Goal: Transaction & Acquisition: Purchase product/service

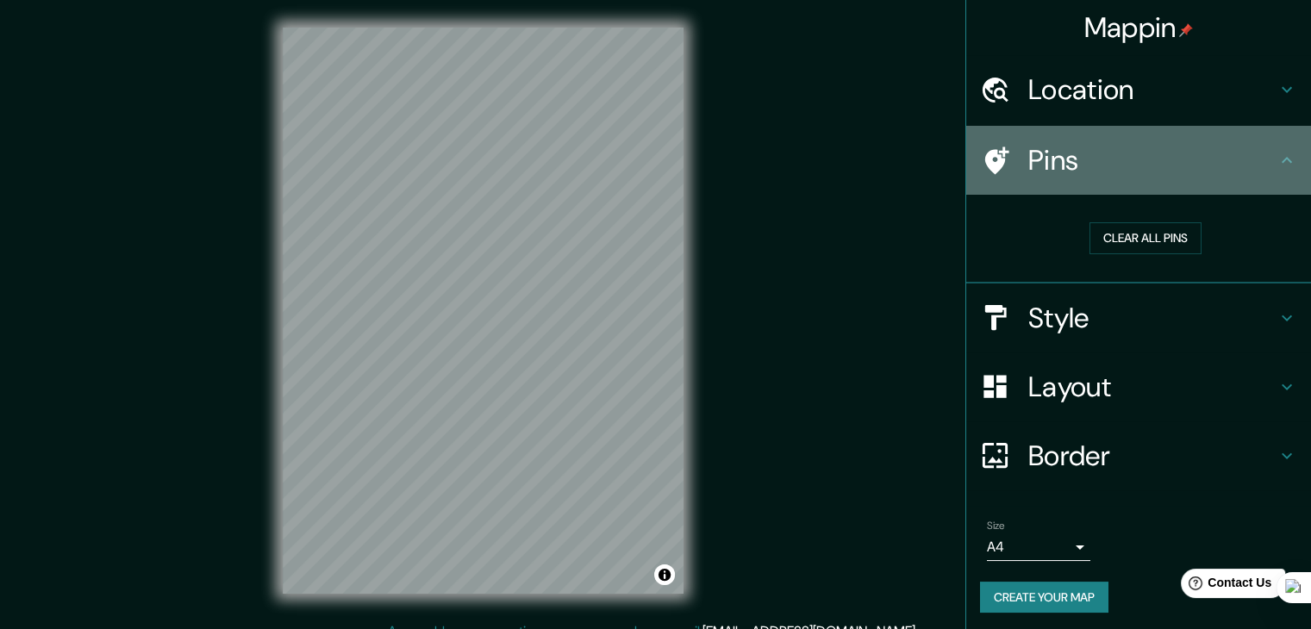
click at [1062, 173] on h4 "Pins" at bounding box center [1152, 160] width 248 height 34
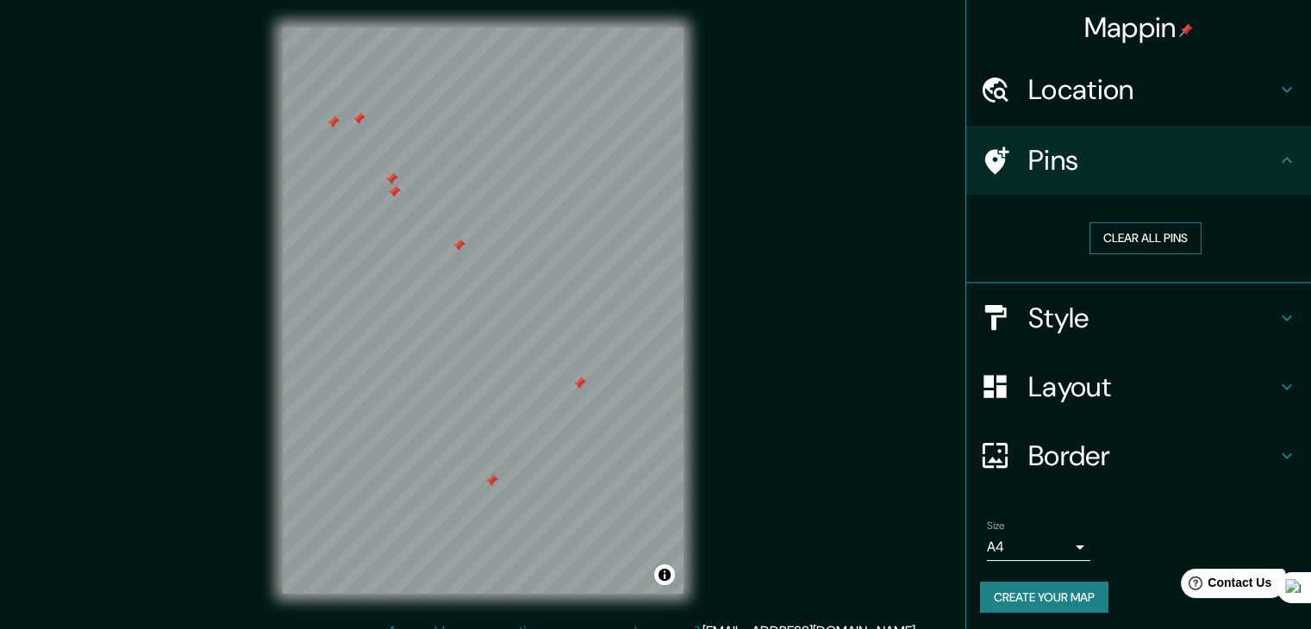
click at [1117, 235] on button "Clear all pins" at bounding box center [1145, 238] width 112 height 32
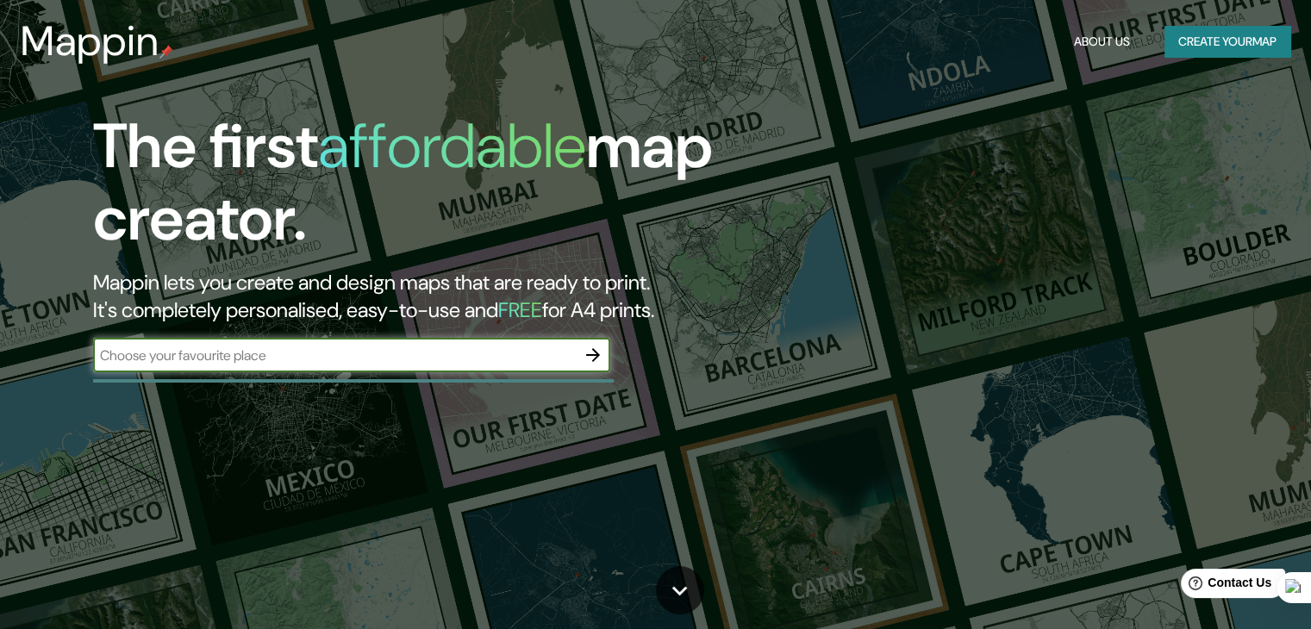
click at [602, 365] on icon "button" at bounding box center [593, 355] width 21 height 21
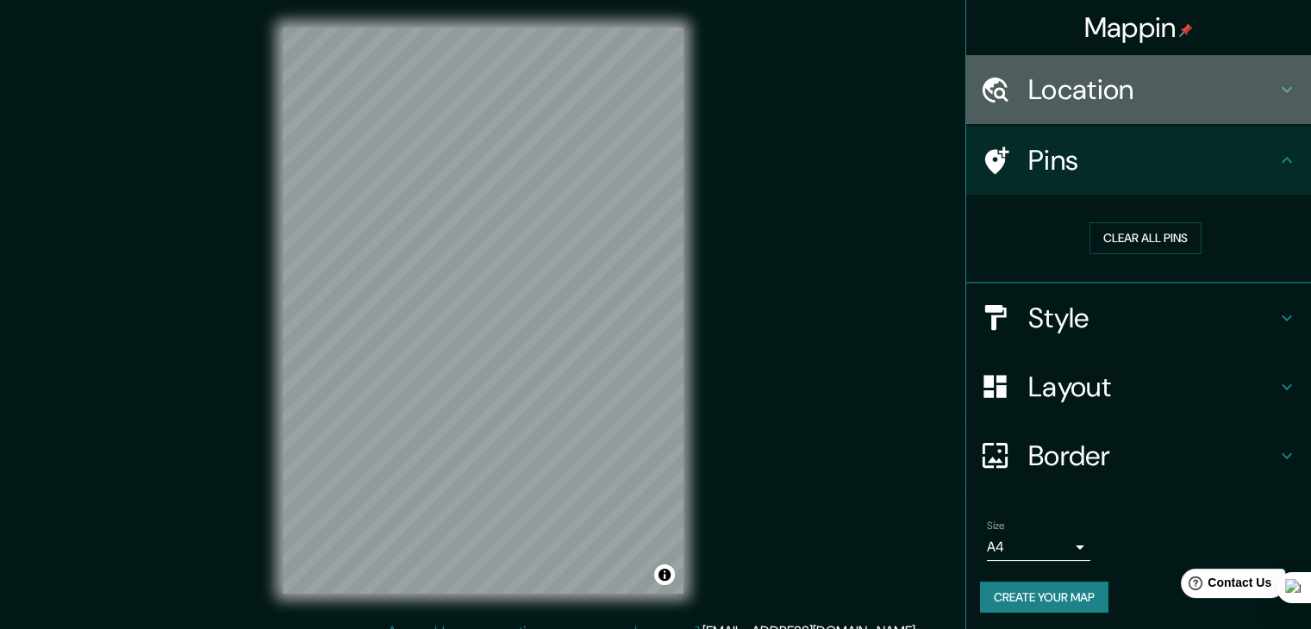
click at [1065, 103] on h4 "Location" at bounding box center [1152, 89] width 248 height 34
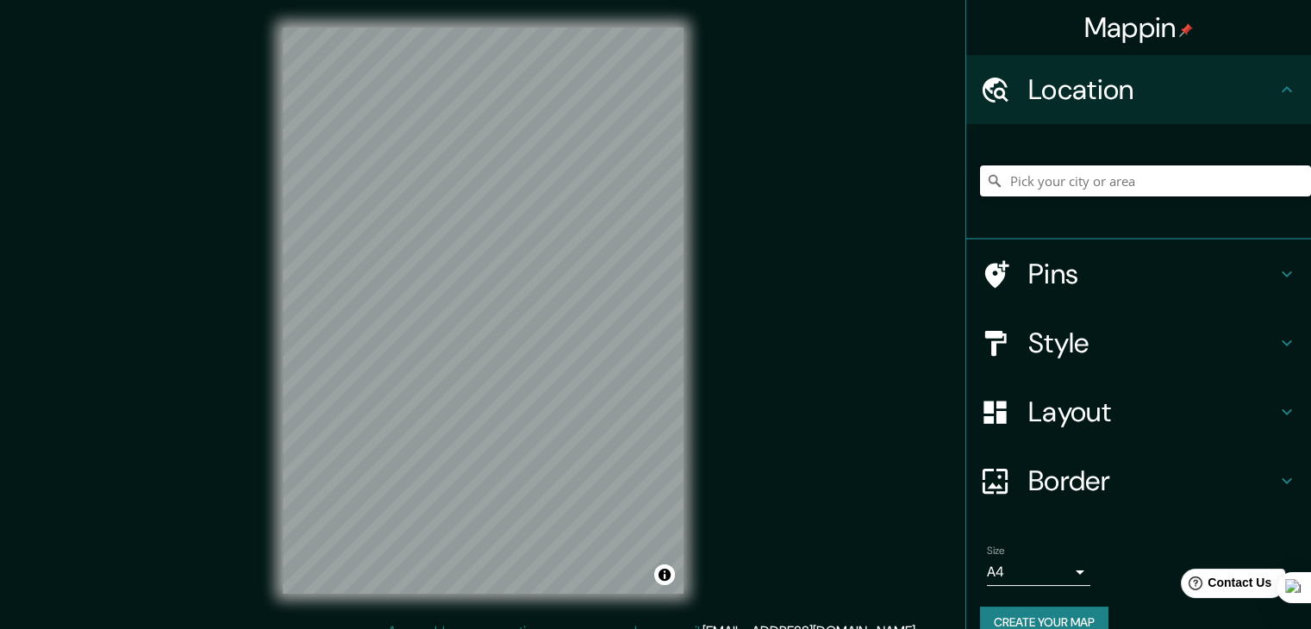
click at [1058, 184] on input "Pick your city or area" at bounding box center [1145, 180] width 331 height 31
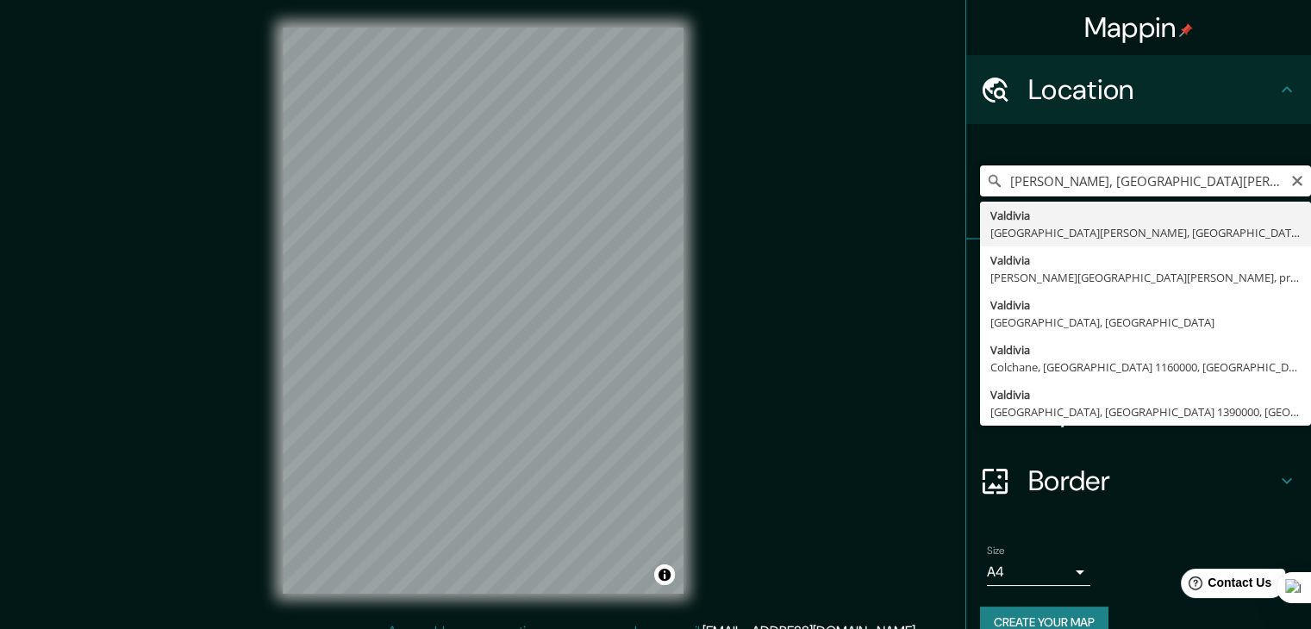
type input "[PERSON_NAME], [GEOGRAPHIC_DATA][PERSON_NAME], [GEOGRAPHIC_DATA]"
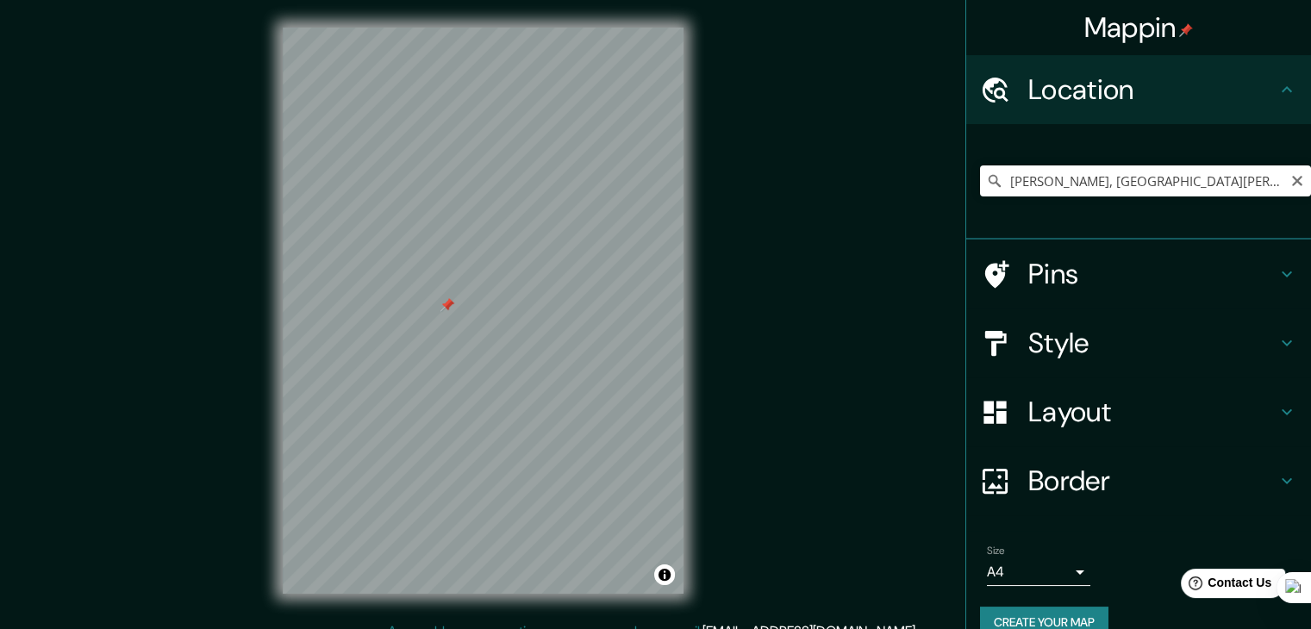
click at [448, 309] on div at bounding box center [447, 305] width 14 height 14
click at [448, 305] on div at bounding box center [447, 305] width 14 height 14
click at [1062, 357] on h4 "Style" at bounding box center [1152, 343] width 248 height 34
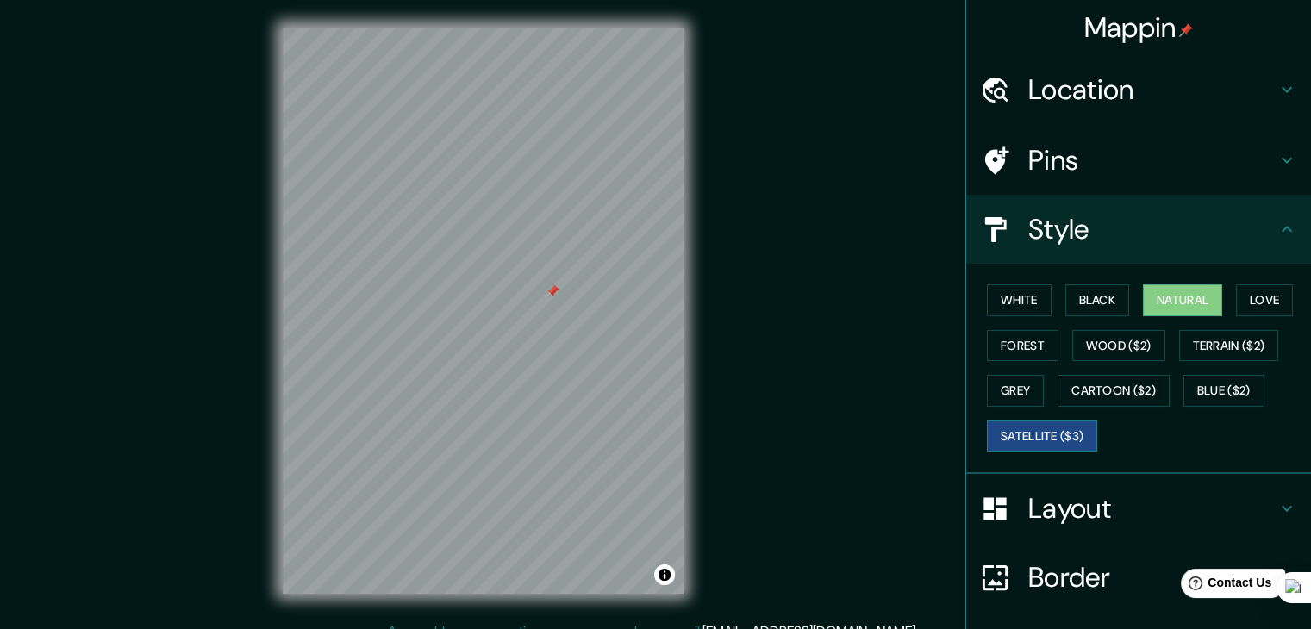
click at [1034, 429] on button "Satellite ($3)" at bounding box center [1042, 437] width 110 height 32
click at [1026, 307] on button "White" at bounding box center [1019, 300] width 65 height 32
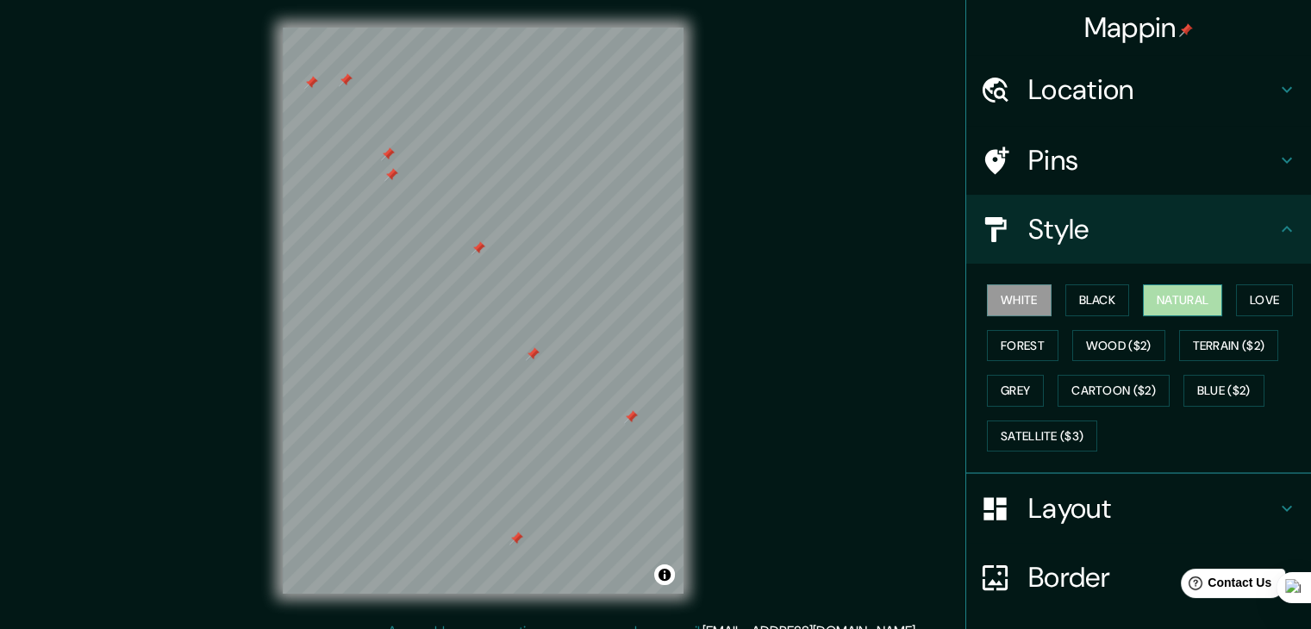
click at [1149, 299] on button "Natural" at bounding box center [1182, 300] width 79 height 32
click at [1024, 303] on button "White" at bounding box center [1019, 300] width 65 height 32
click at [1111, 307] on button "Black" at bounding box center [1097, 300] width 65 height 32
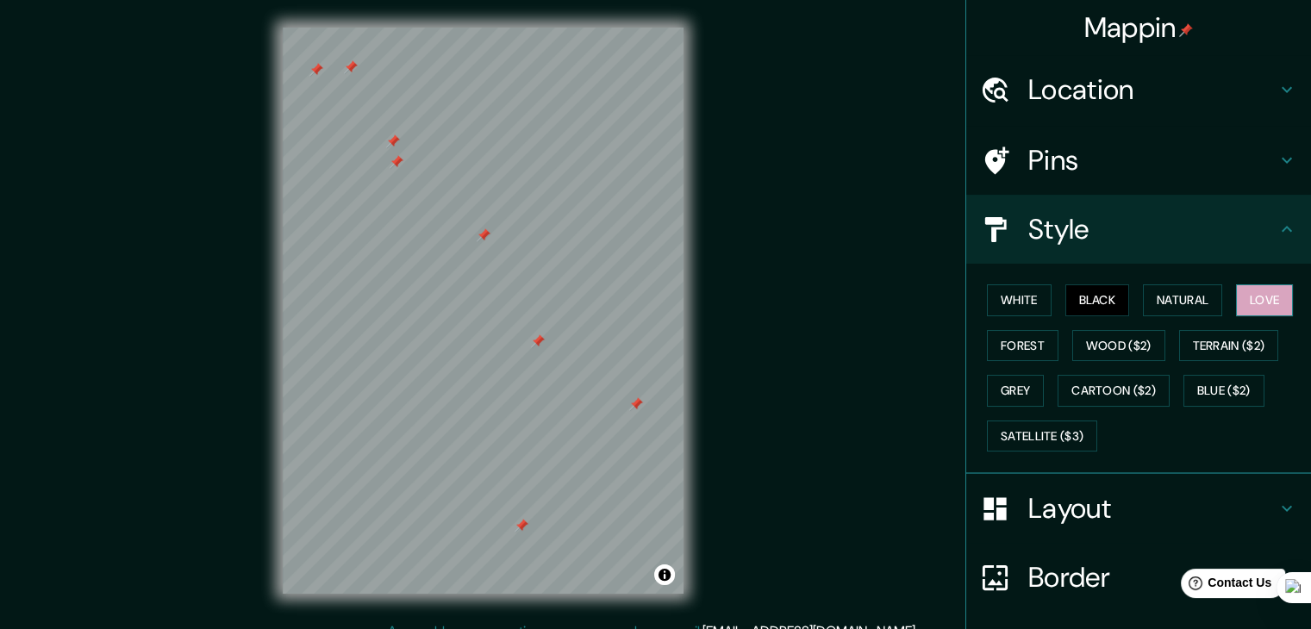
click at [1241, 314] on button "Love" at bounding box center [1264, 300] width 57 height 32
click at [1009, 350] on button "Forest" at bounding box center [1023, 346] width 72 height 32
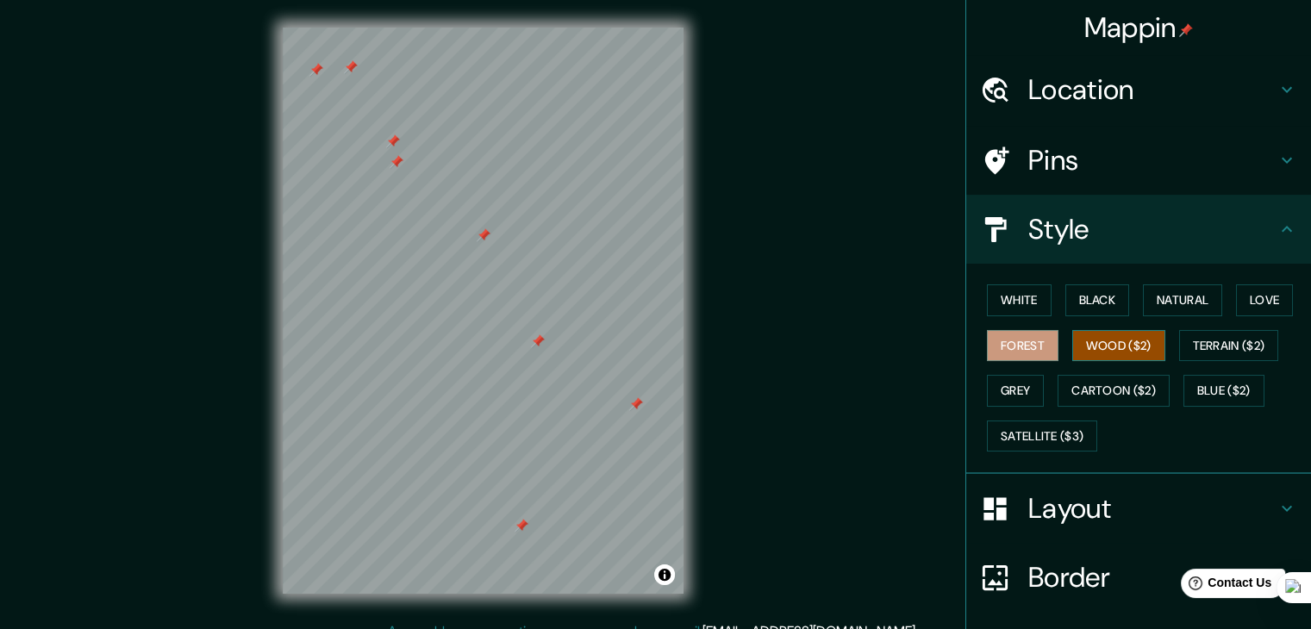
click at [1112, 351] on button "Wood ($2)" at bounding box center [1118, 346] width 93 height 32
click at [1210, 349] on button "Terrain ($2)" at bounding box center [1229, 346] width 100 height 32
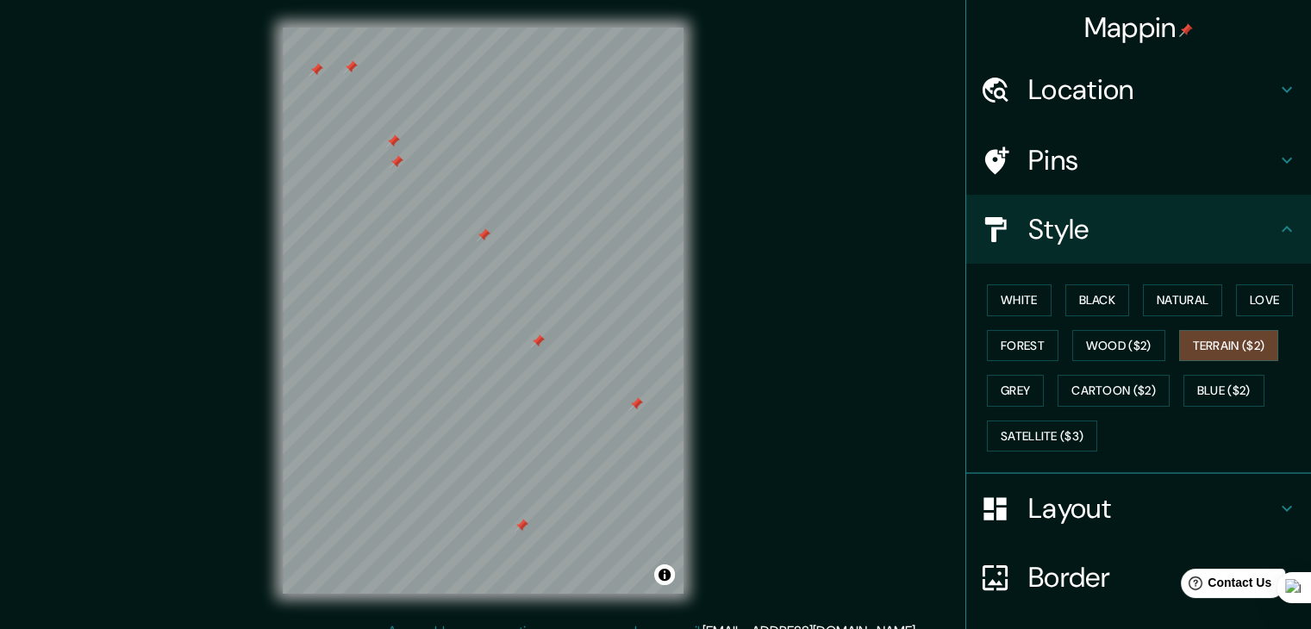
click at [1036, 400] on div "White Black Natural Love Forest Wood ($2) Terrain ($2) Grey Cartoon ($2) Blue (…" at bounding box center [1145, 367] width 331 height 181
click at [1024, 397] on button "Grey" at bounding box center [1015, 391] width 57 height 32
click at [1103, 393] on button "Cartoon ($2)" at bounding box center [1113, 391] width 112 height 32
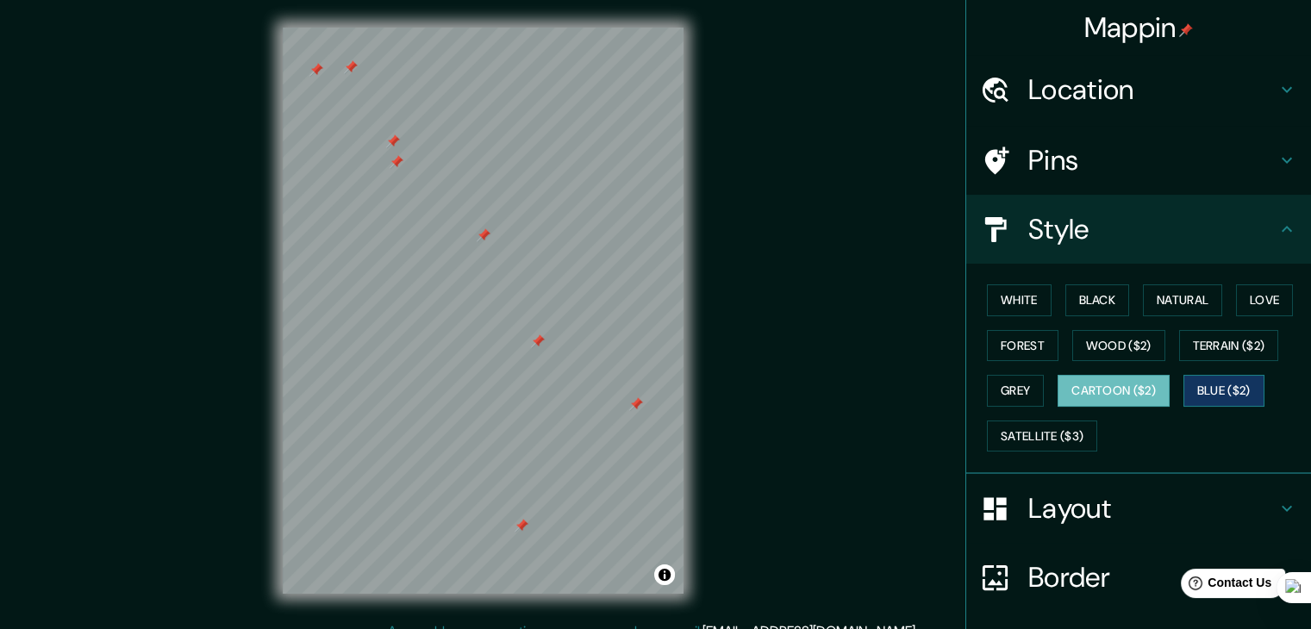
click at [1216, 389] on button "Blue ($2)" at bounding box center [1223, 391] width 81 height 32
click at [1066, 427] on button "Satellite ($3)" at bounding box center [1042, 437] width 110 height 32
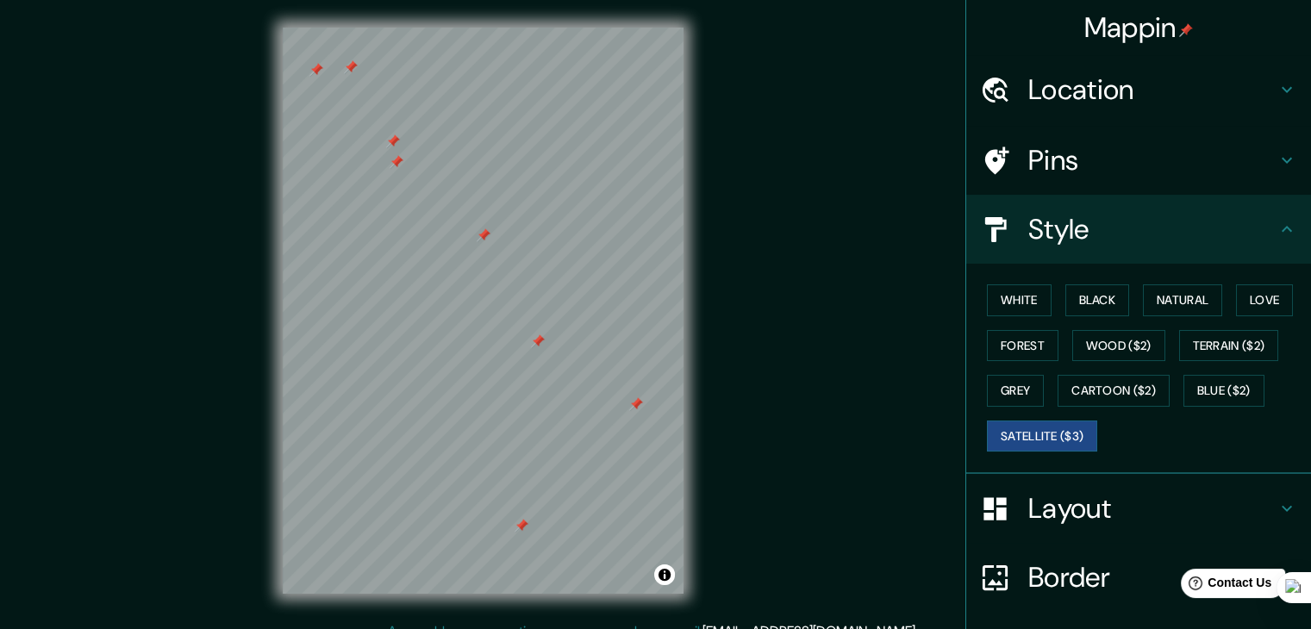
click at [1072, 161] on h4 "Pins" at bounding box center [1152, 160] width 248 height 34
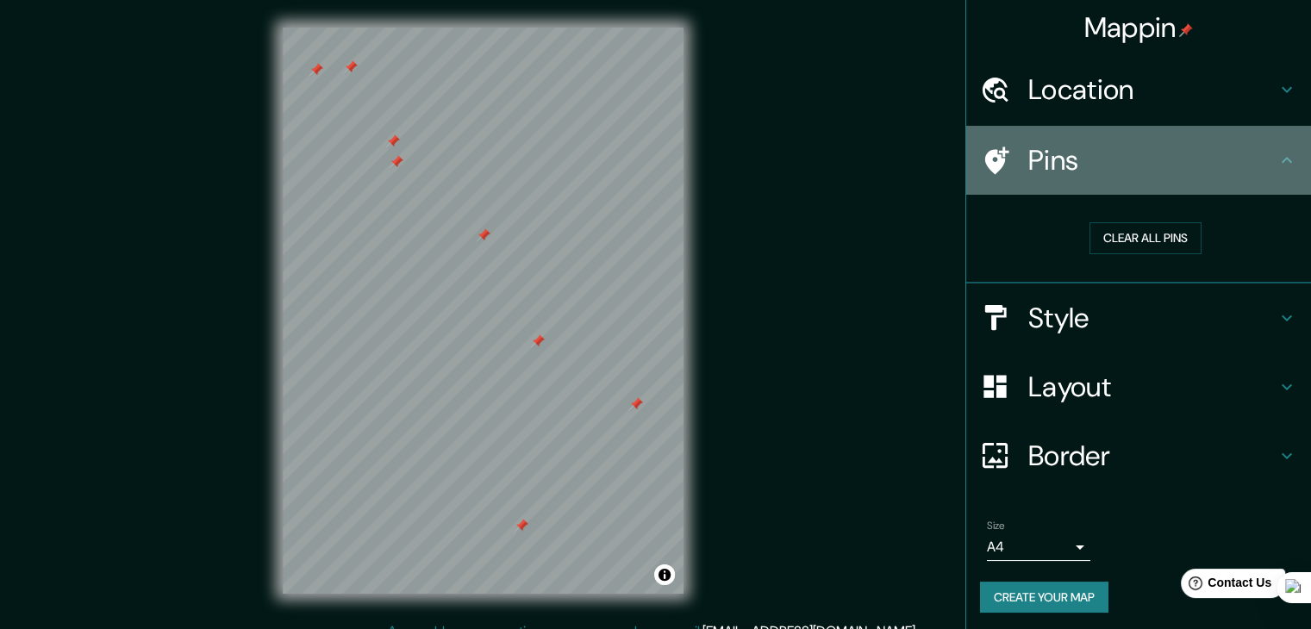
click at [1072, 161] on h4 "Pins" at bounding box center [1152, 160] width 248 height 34
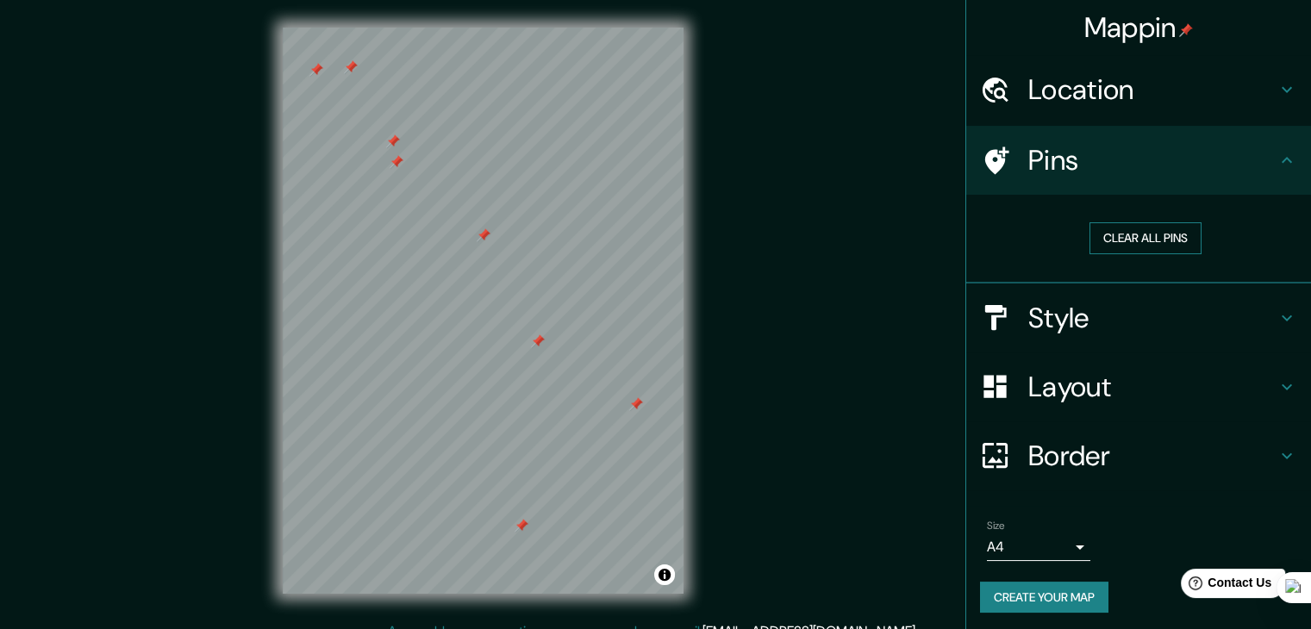
click at [1134, 242] on button "Clear all pins" at bounding box center [1145, 238] width 112 height 32
click at [753, 359] on div "Mappin Location [GEOGRAPHIC_DATA], [GEOGRAPHIC_DATA][PERSON_NAME], [GEOGRAPHIC_…" at bounding box center [655, 324] width 1311 height 649
click at [423, 619] on div "© Mapbox © OpenStreetMap Improve this map © Maxar" at bounding box center [483, 310] width 456 height 621
click at [492, 201] on div at bounding box center [492, 204] width 14 height 14
click at [1063, 327] on h4 "Style" at bounding box center [1152, 318] width 248 height 34
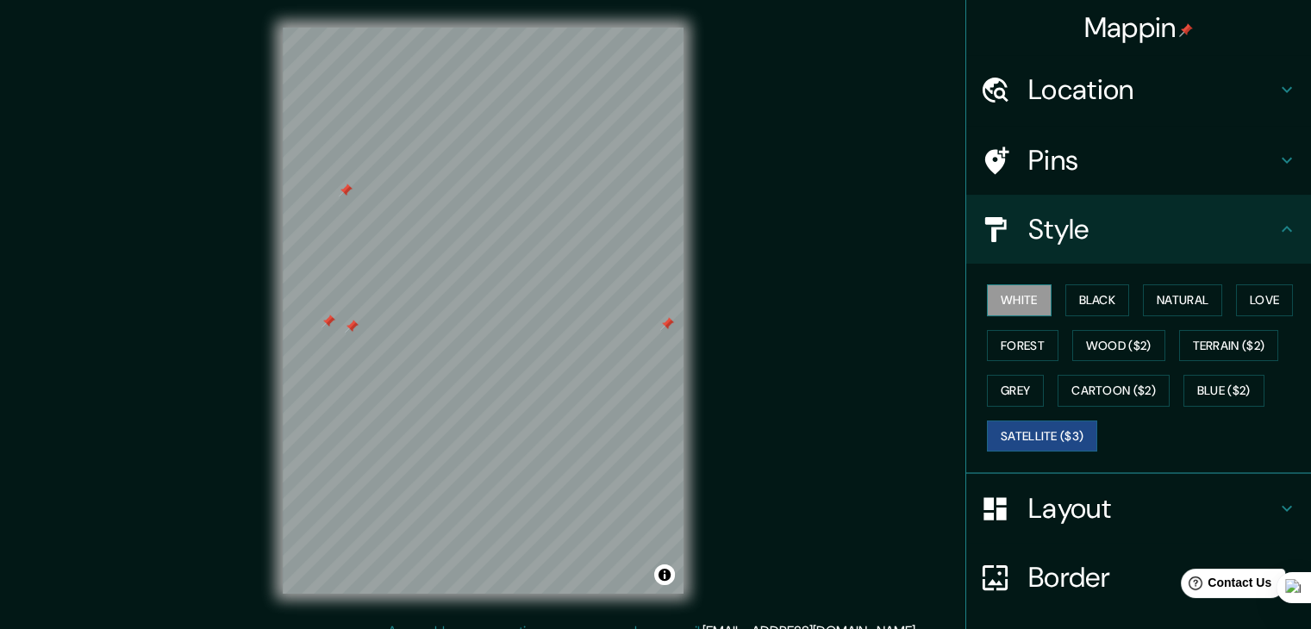
click at [1008, 302] on button "White" at bounding box center [1019, 300] width 65 height 32
click at [1096, 528] on div "Layout" at bounding box center [1138, 508] width 345 height 69
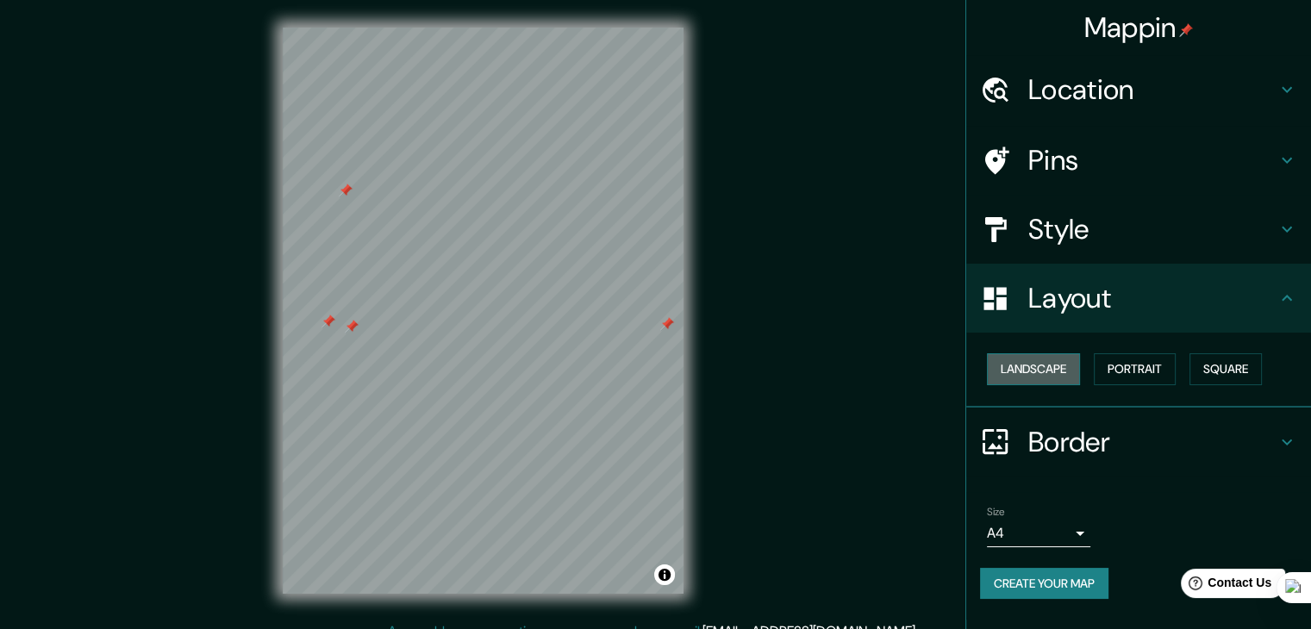
click at [1051, 371] on button "Landscape" at bounding box center [1033, 369] width 93 height 32
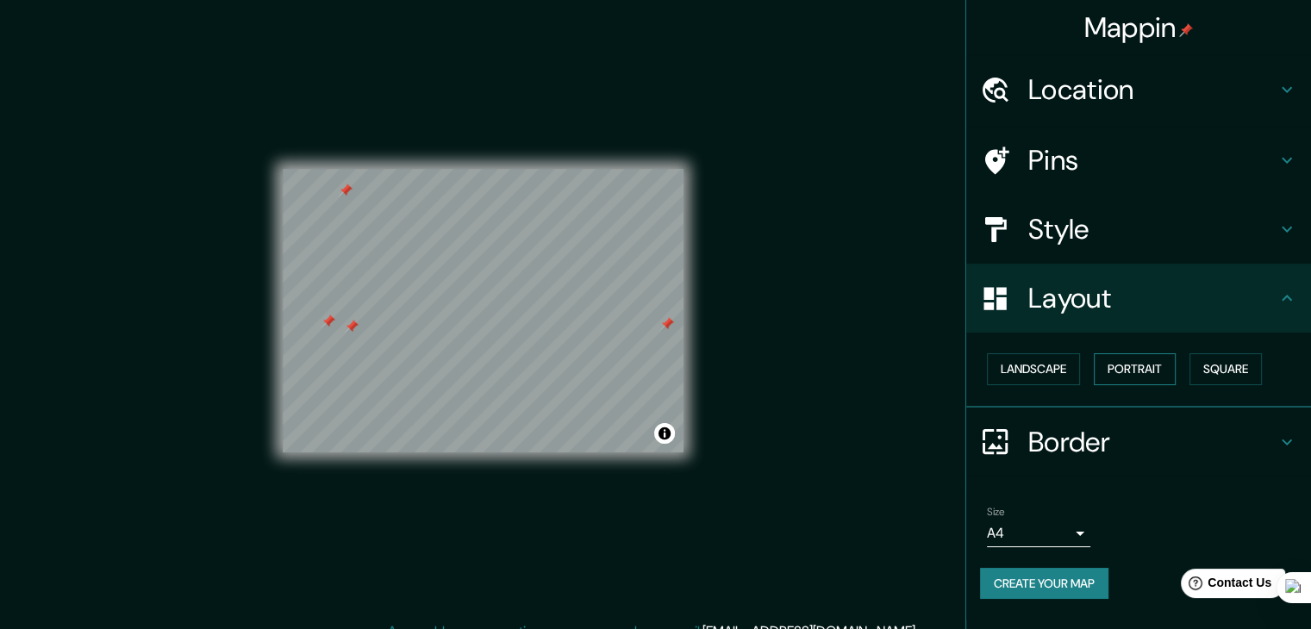
click at [1129, 370] on button "Portrait" at bounding box center [1135, 369] width 82 height 32
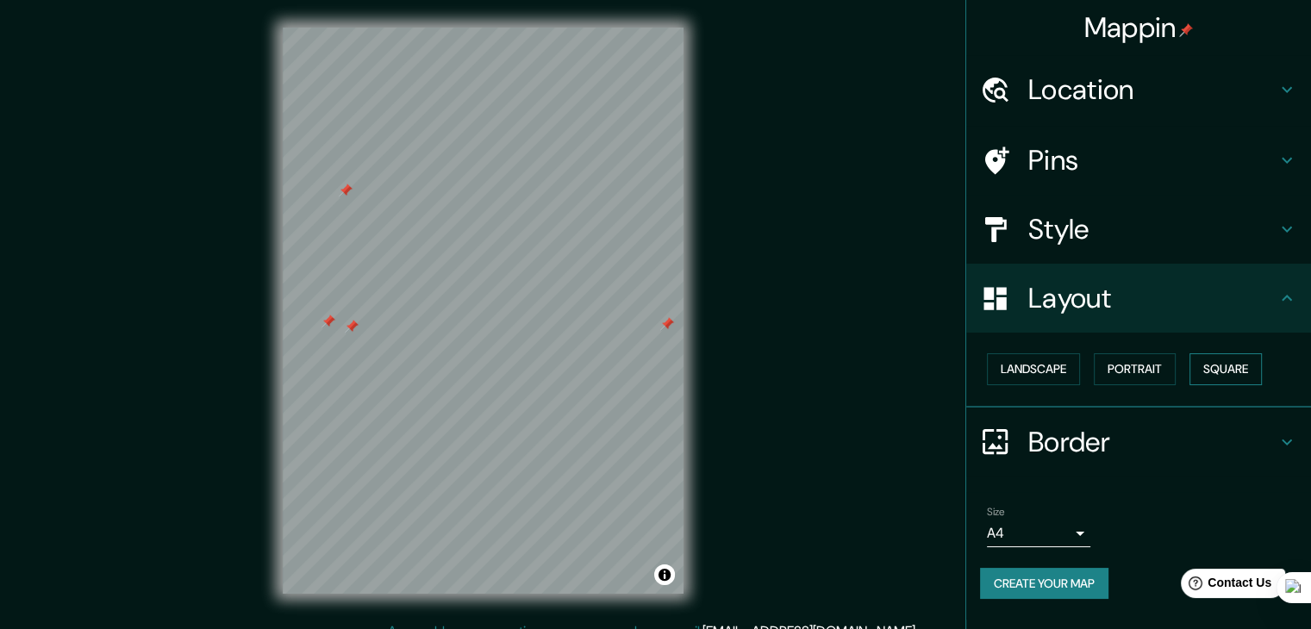
click at [1220, 359] on button "Square" at bounding box center [1225, 369] width 72 height 32
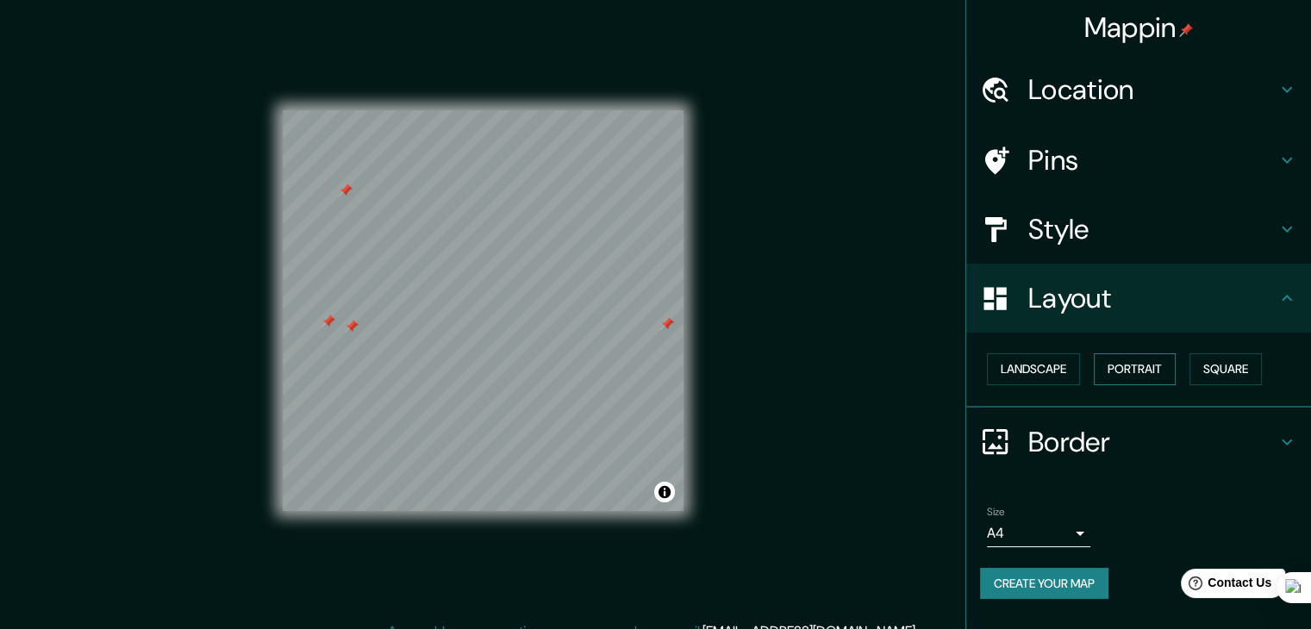
click at [1151, 365] on button "Portrait" at bounding box center [1135, 369] width 82 height 32
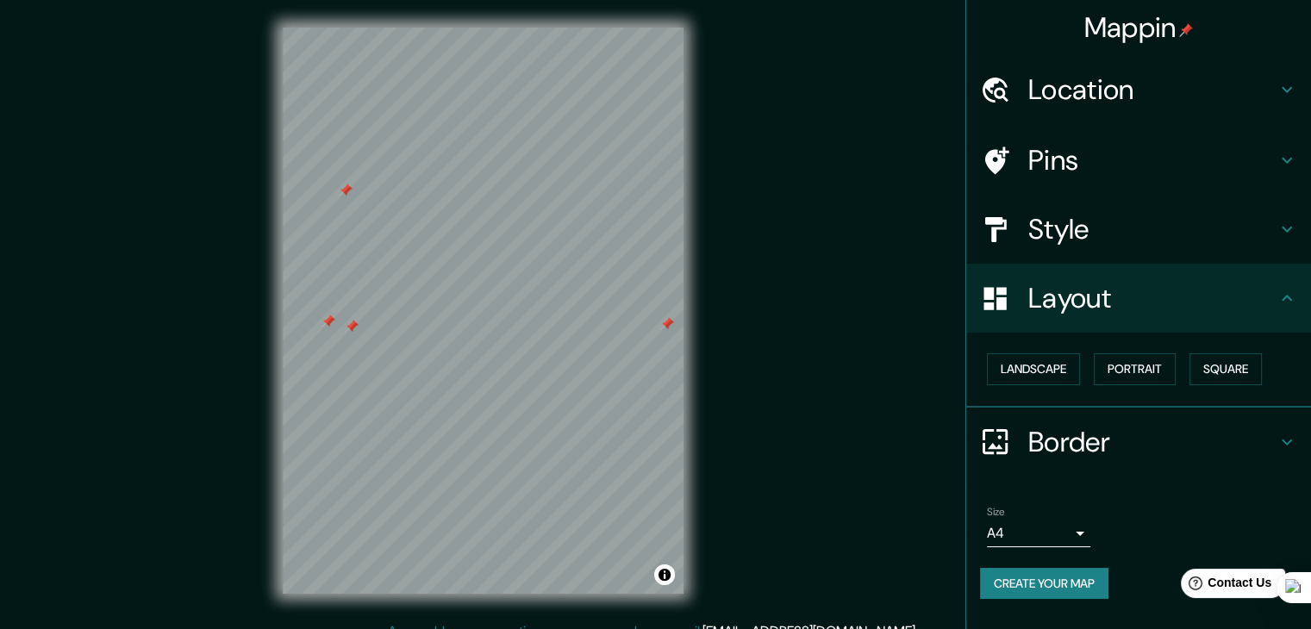
click at [1127, 244] on h4 "Style" at bounding box center [1152, 229] width 248 height 34
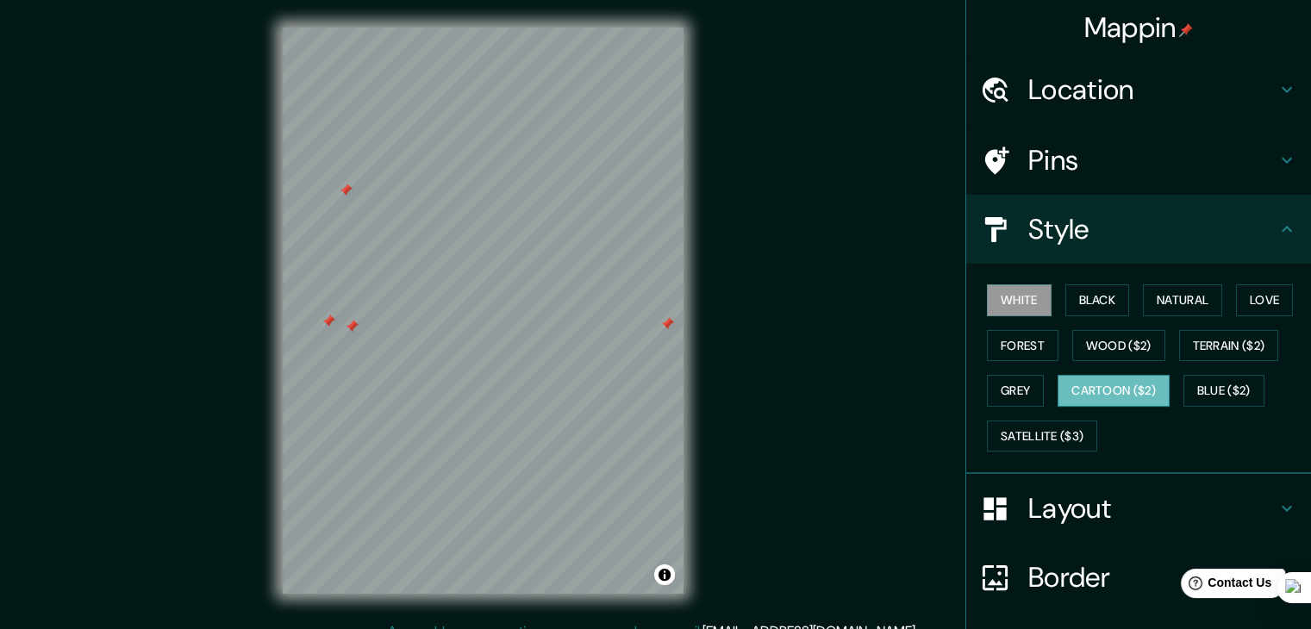
click at [1078, 401] on button "Cartoon ($2)" at bounding box center [1113, 391] width 112 height 32
click at [1021, 297] on button "White" at bounding box center [1019, 300] width 65 height 32
click at [1082, 296] on button "Black" at bounding box center [1097, 300] width 65 height 32
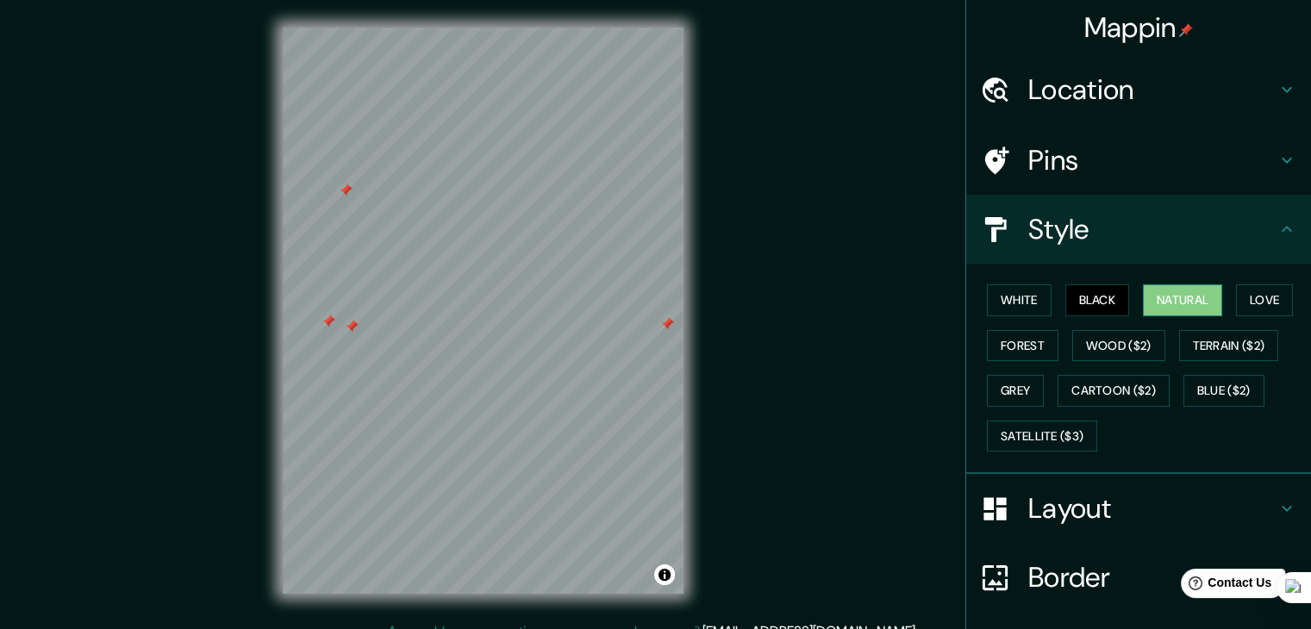
click at [1163, 308] on button "Natural" at bounding box center [1182, 300] width 79 height 32
click at [1269, 309] on button "Love" at bounding box center [1264, 300] width 57 height 32
click at [1187, 309] on button "Natural" at bounding box center [1182, 300] width 79 height 32
click at [1005, 397] on button "Grey" at bounding box center [1015, 391] width 57 height 32
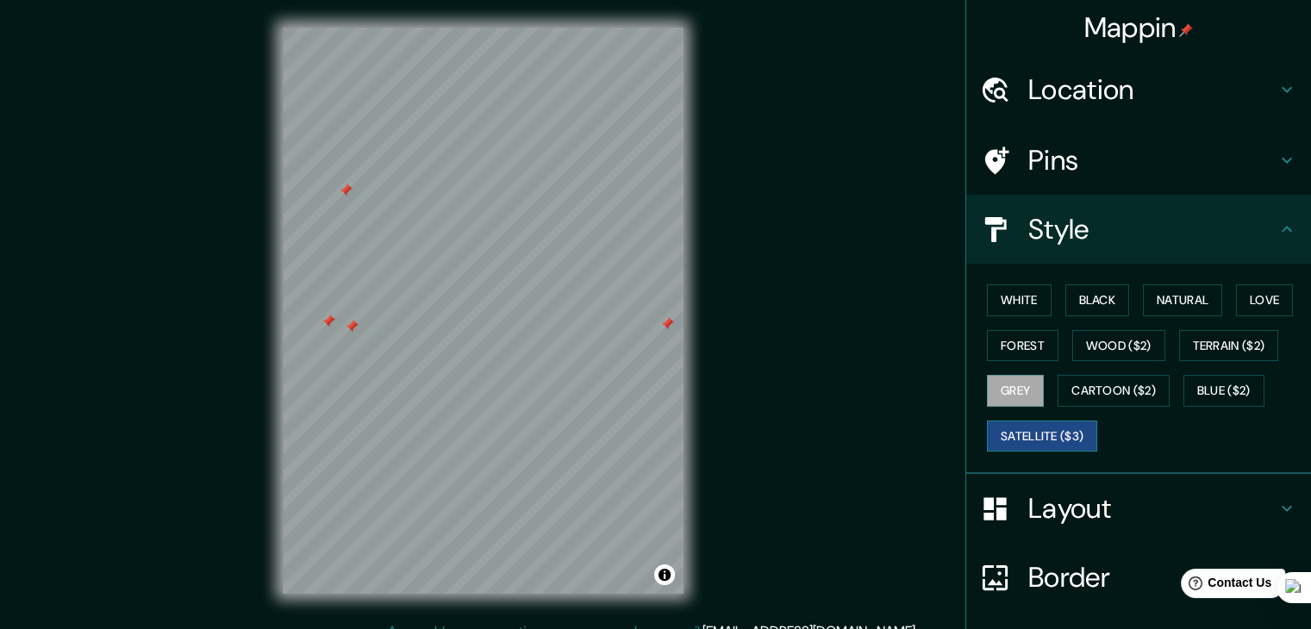
click at [1019, 433] on button "Satellite ($3)" at bounding box center [1042, 437] width 110 height 32
click at [345, 379] on div at bounding box center [343, 375] width 14 height 14
click at [327, 477] on div at bounding box center [329, 476] width 14 height 14
click at [347, 477] on div at bounding box center [347, 480] width 14 height 14
click at [583, 473] on div at bounding box center [590, 478] width 14 height 14
